Goal: Information Seeking & Learning: Check status

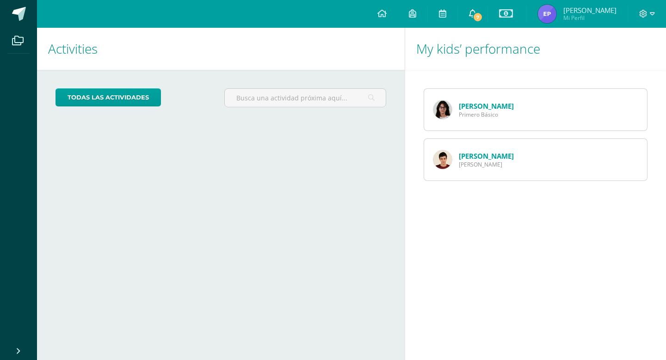
click at [477, 14] on icon at bounding box center [472, 13] width 7 height 8
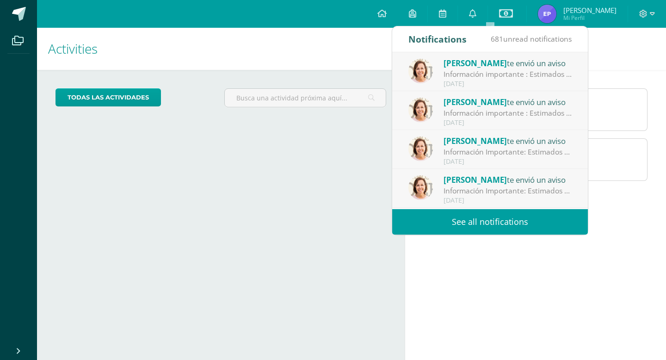
click at [349, 129] on div "todas las Actividades You don’t have any activities Check the rest of the perio…" at bounding box center [221, 101] width 368 height 63
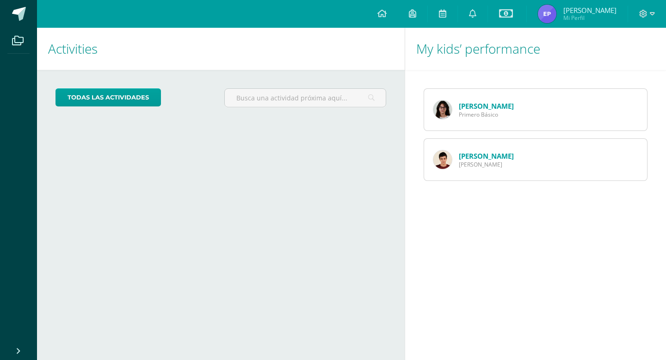
click at [485, 105] on link "[PERSON_NAME]" at bounding box center [486, 105] width 55 height 9
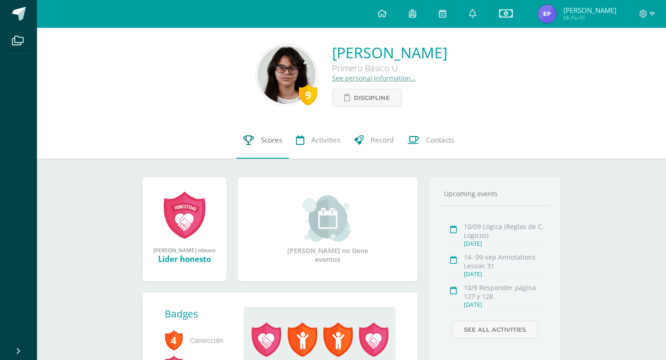
click at [263, 141] on span "Scores" at bounding box center [271, 140] width 21 height 10
click at [275, 140] on span "Scores" at bounding box center [271, 140] width 21 height 10
